Goal: Navigation & Orientation: Find specific page/section

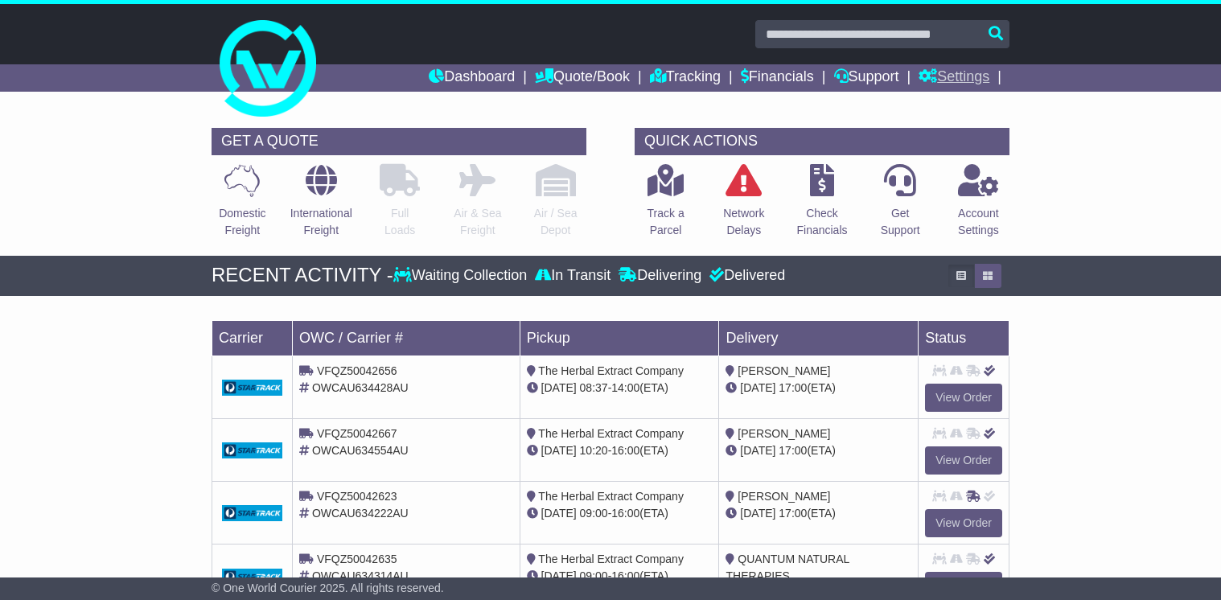
click at [960, 70] on link "Settings" at bounding box center [953, 77] width 71 height 27
click at [968, 126] on link "Address Book" at bounding box center [982, 123] width 127 height 18
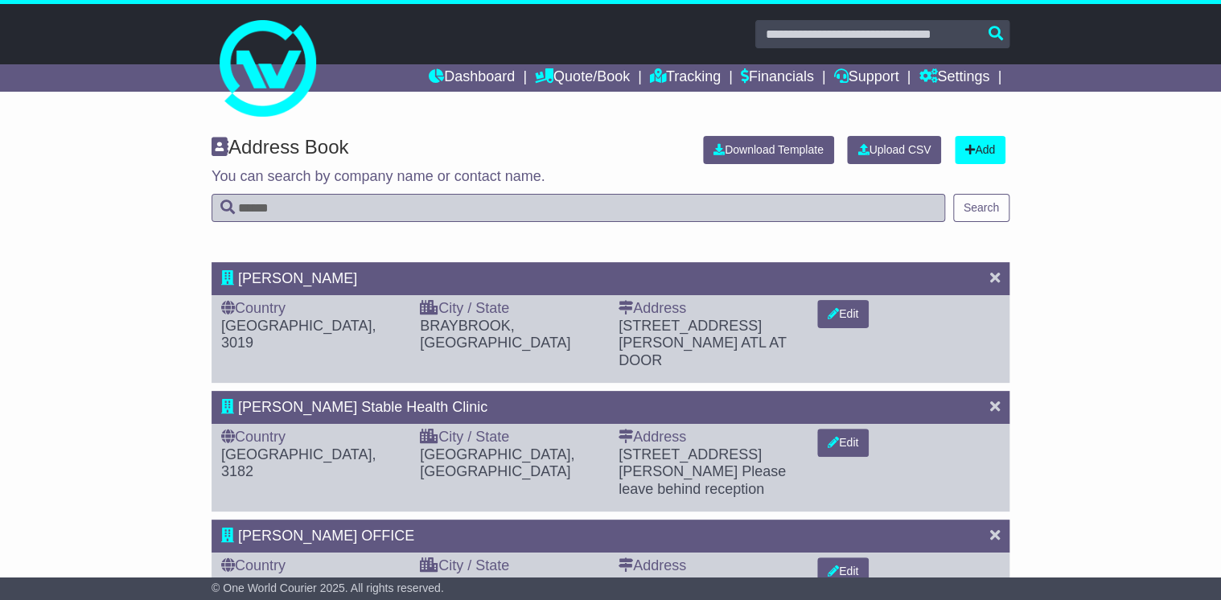
click at [283, 203] on input "text" at bounding box center [577, 208] width 733 height 28
type input "*******"
click at [965, 191] on div "Address Book Download Template Upload CSV Add You can search by company name or…" at bounding box center [610, 175] width 814 height 110
click at [1005, 211] on button "Search" at bounding box center [981, 208] width 56 height 28
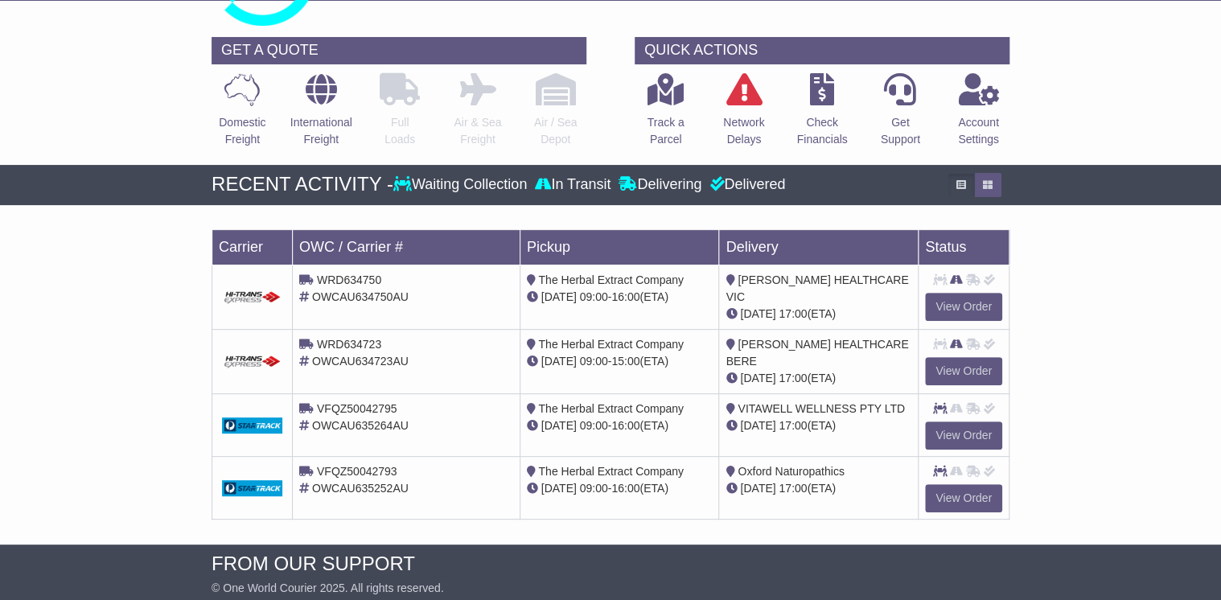
scroll to position [64, 0]
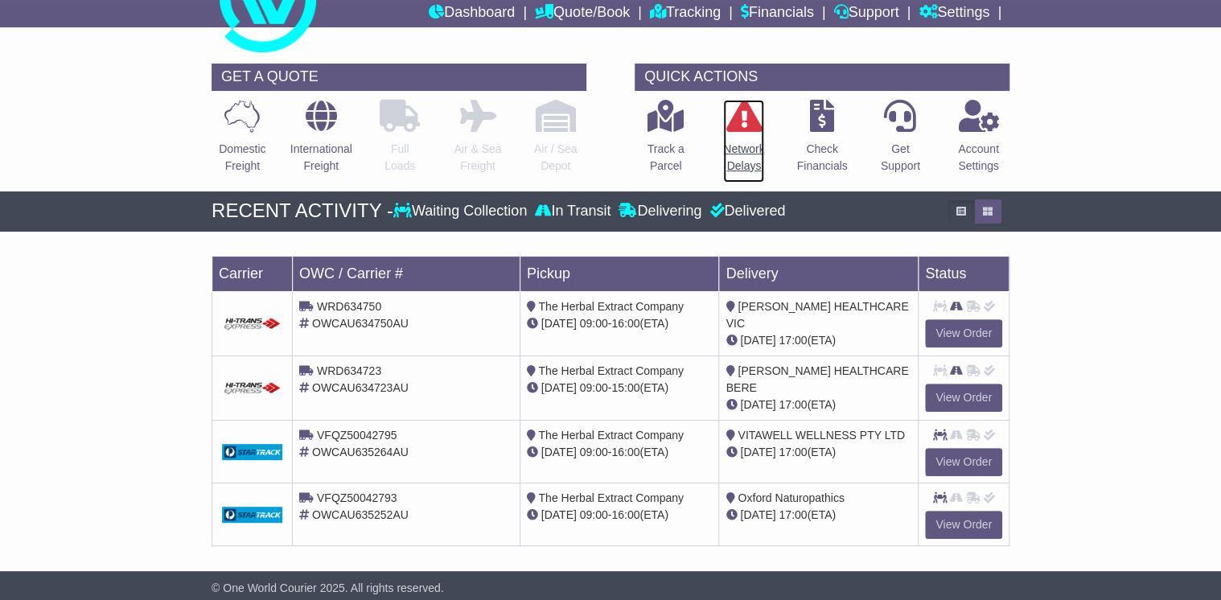
click at [754, 126] on icon at bounding box center [743, 116] width 36 height 32
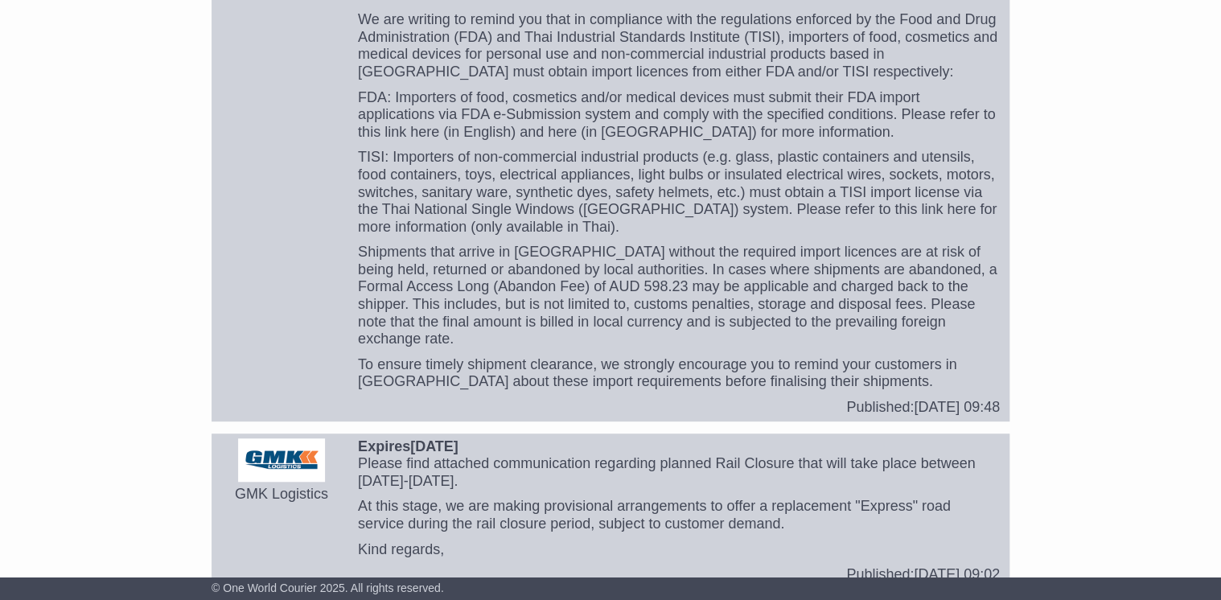
scroll to position [289, 0]
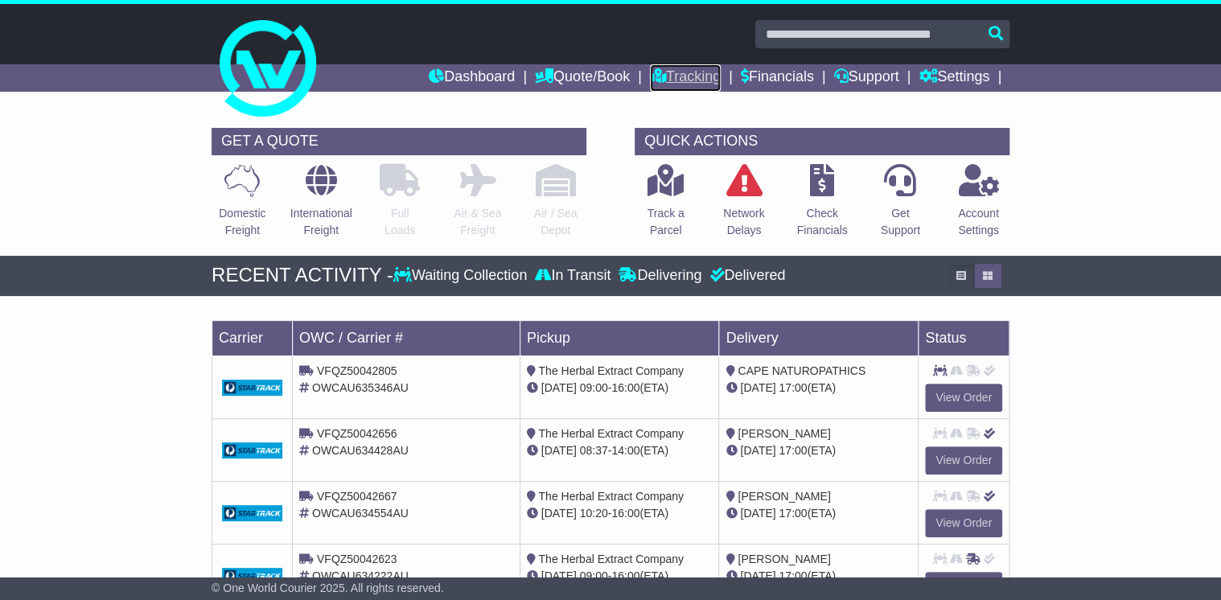
click at [700, 77] on link "Tracking" at bounding box center [685, 77] width 71 height 27
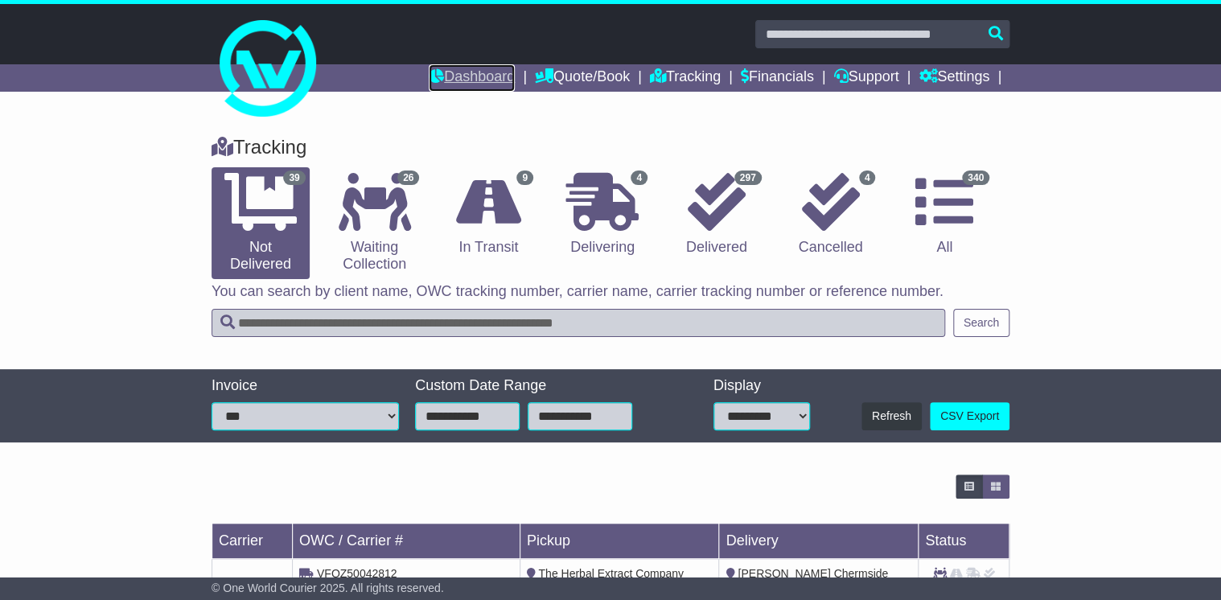
drag, startPoint x: 454, startPoint y: 77, endPoint x: 495, endPoint y: 80, distance: 41.9
click at [454, 77] on link "Dashboard" at bounding box center [472, 77] width 86 height 27
